Goal: Task Accomplishment & Management: Manage account settings

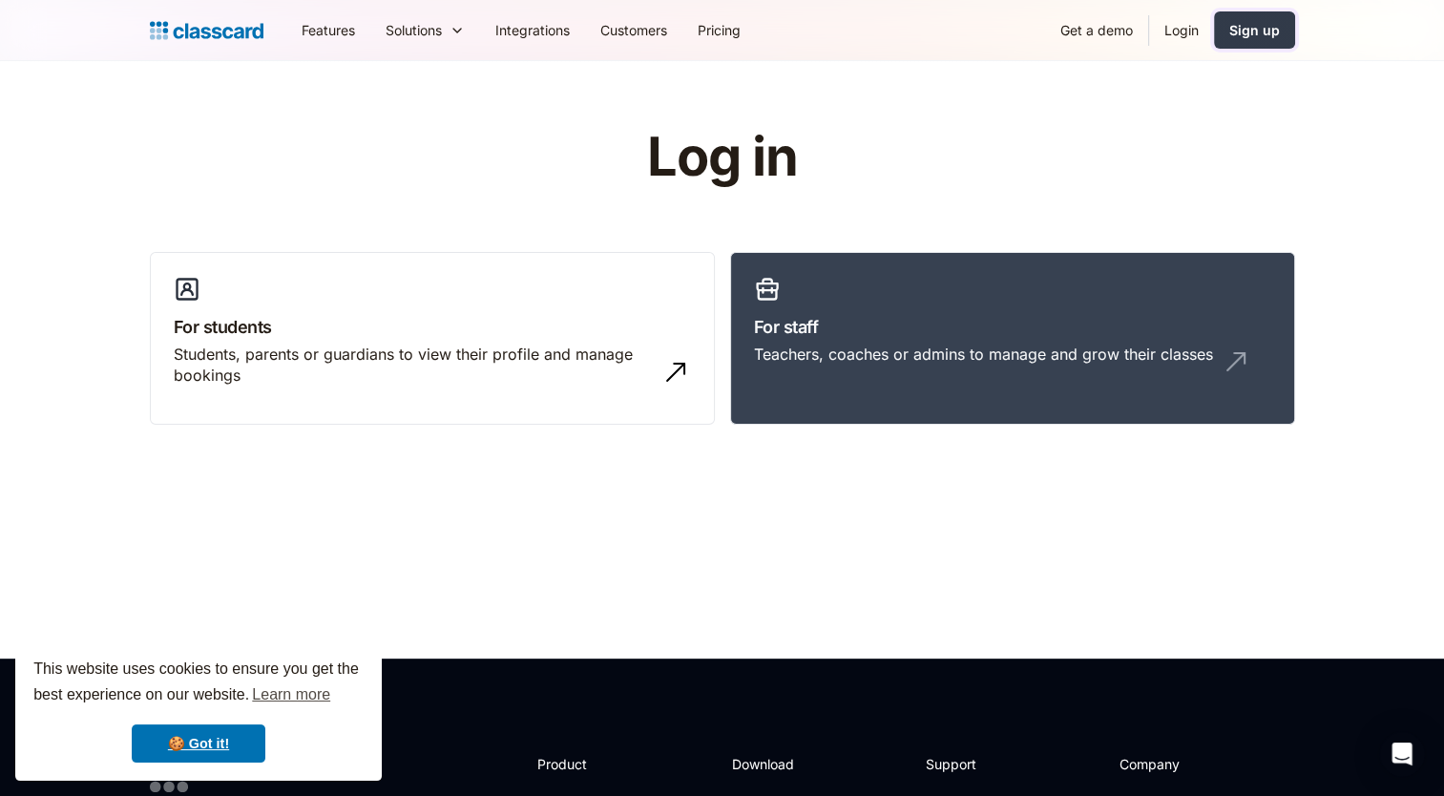
click at [1233, 30] on div "Sign up" at bounding box center [1254, 30] width 51 height 20
click at [1181, 33] on link "Login" at bounding box center [1181, 30] width 65 height 43
click at [813, 364] on div "Teachers, coaches or admins to manage and grow their classes" at bounding box center [983, 354] width 459 height 21
